Goal: Transaction & Acquisition: Book appointment/travel/reservation

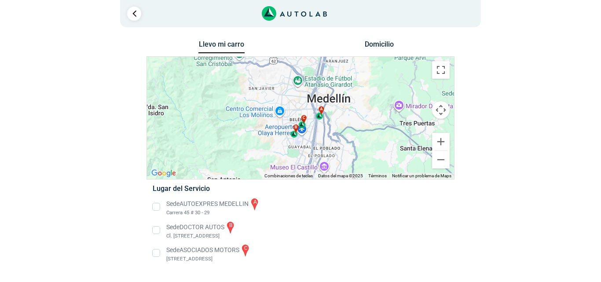
click at [153, 256] on li "Sede ASOCIADOS MOTORS c [STREET_ADDRESS]" at bounding box center [300, 253] width 309 height 20
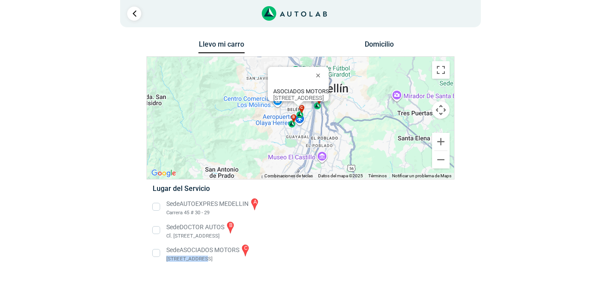
drag, startPoint x: 165, startPoint y: 258, endPoint x: 199, endPoint y: 259, distance: 33.5
click at [199, 259] on li "Sede ASOCIADOS MOTORS c [STREET_ADDRESS]" at bounding box center [300, 253] width 309 height 20
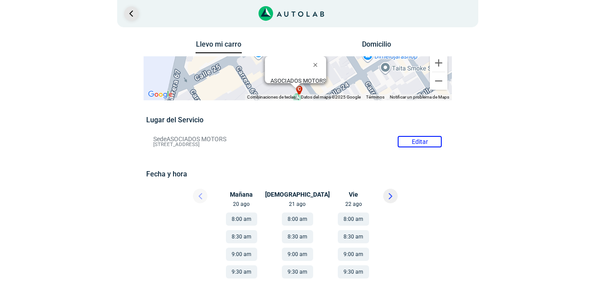
click at [130, 12] on link "Ir al paso anterior" at bounding box center [131, 14] width 14 height 14
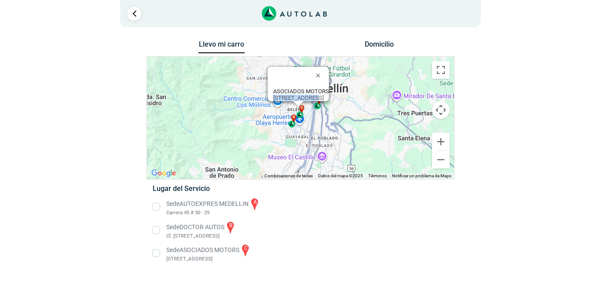
drag, startPoint x: 216, startPoint y: 94, endPoint x: 254, endPoint y: 93, distance: 37.9
click at [268, 93] on div "ASOCIADOS MOTORS [STREET_ADDRESS]" at bounding box center [298, 84] width 61 height 34
copy div "Cra. 65 #23-04"
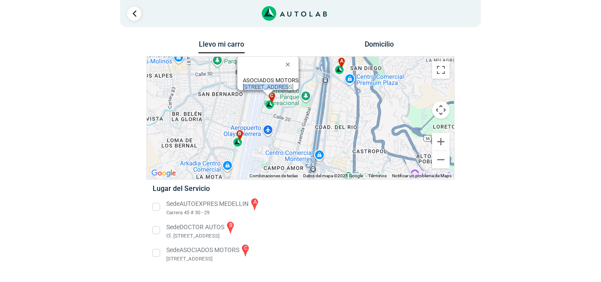
click at [236, 145] on div "b" at bounding box center [238, 138] width 10 height 16
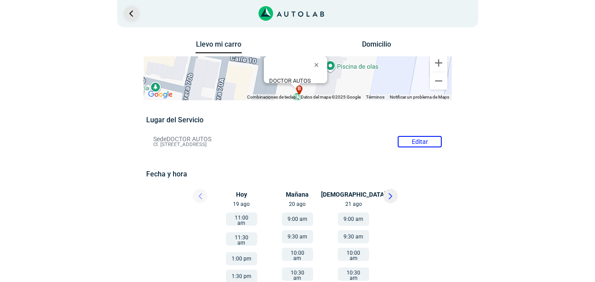
click at [135, 13] on link "Ir al paso anterior" at bounding box center [131, 14] width 14 height 14
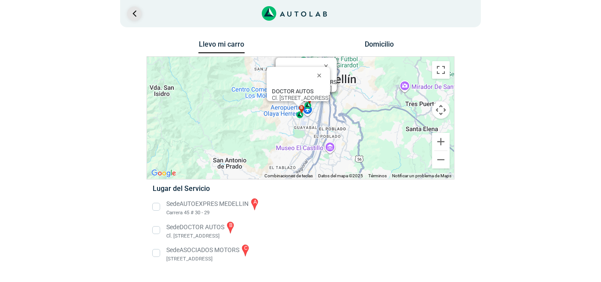
click at [135, 14] on link "Ir al paso anterior" at bounding box center [134, 14] width 14 height 14
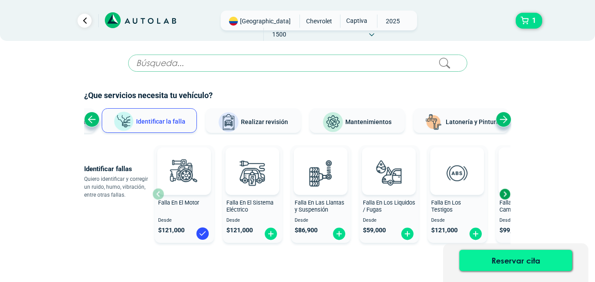
click at [510, 262] on button "Reservar cita" at bounding box center [515, 260] width 113 height 21
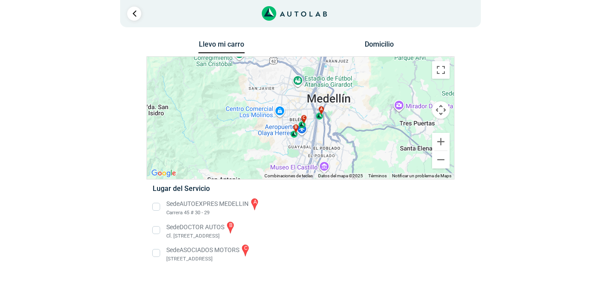
click at [155, 253] on li "Sede ASOCIADOS MOTORS c [STREET_ADDRESS]" at bounding box center [300, 253] width 309 height 20
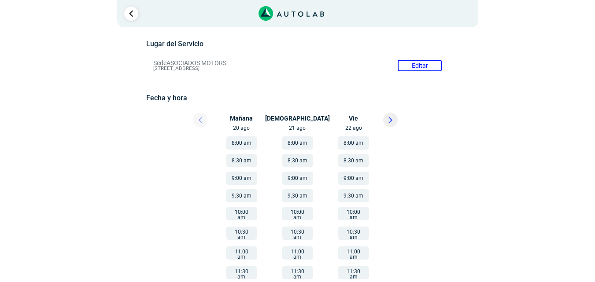
scroll to position [81, 0]
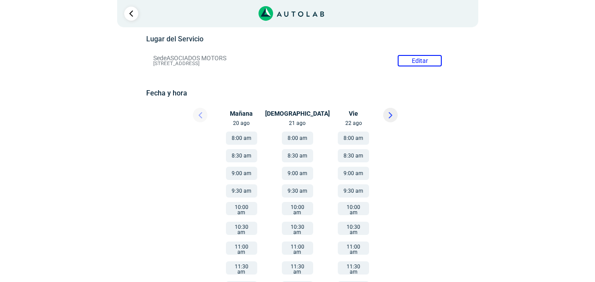
click at [242, 138] on button "8:00 am" at bounding box center [241, 138] width 31 height 13
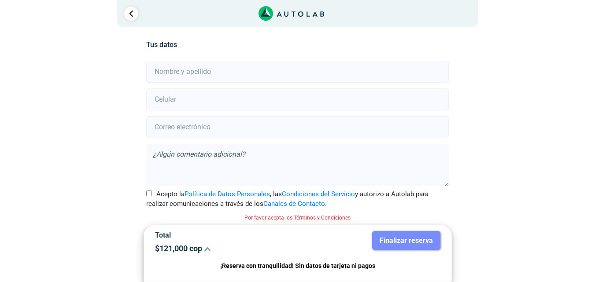
scroll to position [195, 0]
click at [330, 70] on input "text" at bounding box center [297, 71] width 302 height 22
type input "[PERSON_NAME]"
type input "3014286417"
type input "[EMAIL_ADDRESS][DOMAIN_NAME]"
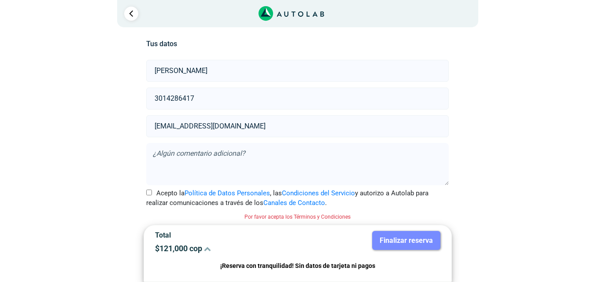
click at [146, 193] on input "Acepto la Política de Datos Personales , las Condiciones del Servicio y autoriz…" at bounding box center [149, 193] width 6 height 6
checkbox input "true"
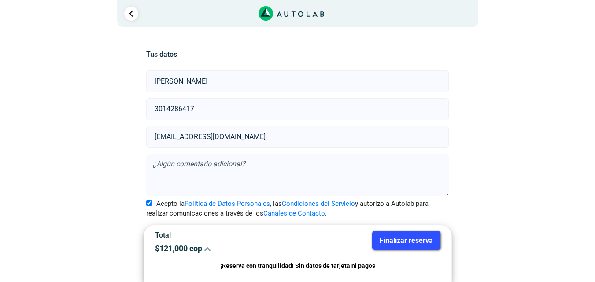
scroll to position [185, 0]
click at [400, 235] on button "Finalizar reserva" at bounding box center [406, 240] width 68 height 19
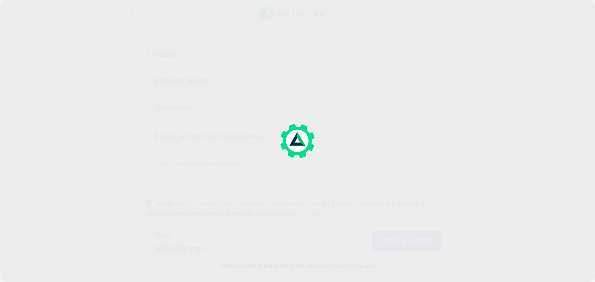
scroll to position [0, 0]
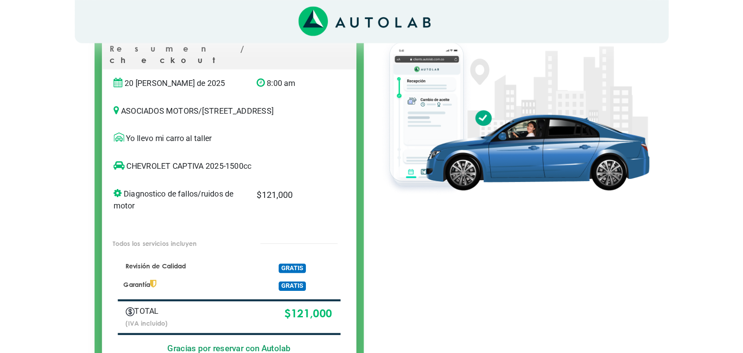
scroll to position [106, 0]
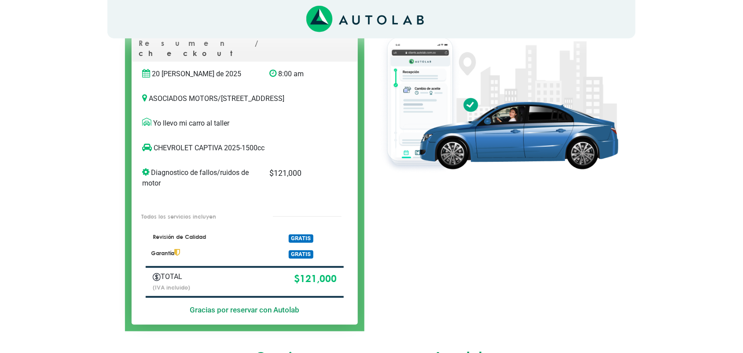
drag, startPoint x: 576, startPoint y: 1, endPoint x: 386, endPoint y: 301, distance: 355.1
click at [386, 282] on div at bounding box center [498, 165] width 254 height 331
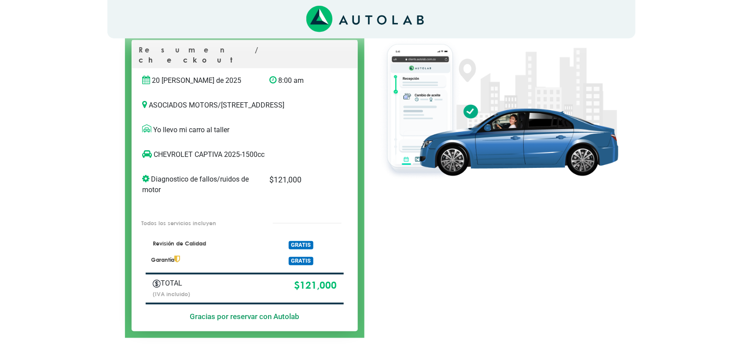
scroll to position [97, 0]
